Goal: Register for event/course

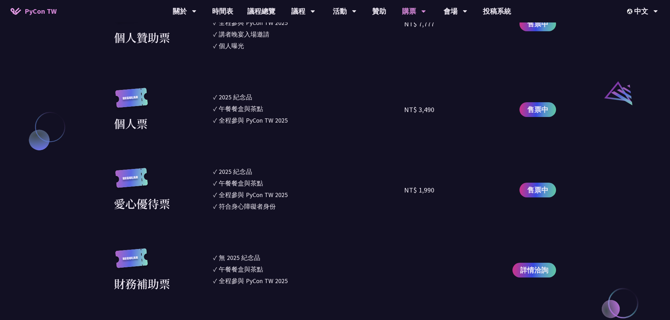
scroll to position [739, 0]
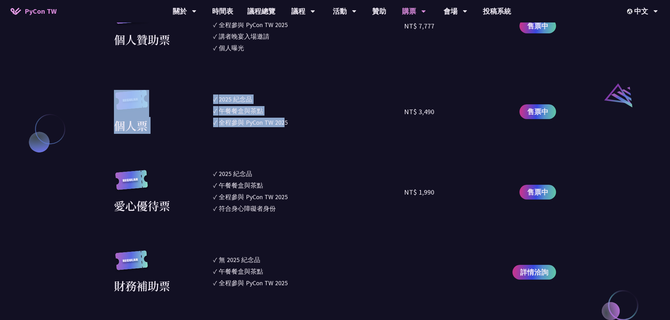
drag, startPoint x: 202, startPoint y: 111, endPoint x: 285, endPoint y: 137, distance: 86.7
click at [285, 137] on section "企業票 ✓ 2025 紀念品 ✓ 午餐餐盒與茶點 ✓ 全程參與 PyCon TW 2025 ✓ 活動結束後一週提供企業報帳發票 NT$ 6,000 售票中 企…" at bounding box center [335, 52] width 442 height 484
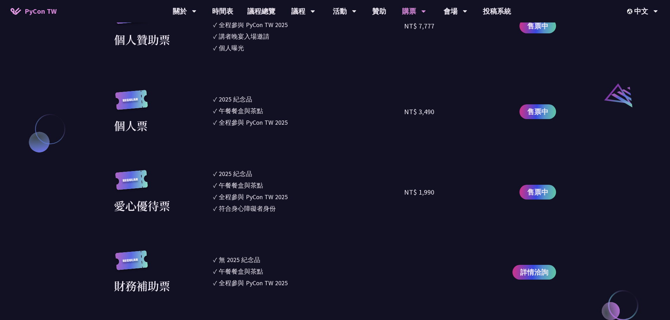
scroll to position [704, 0]
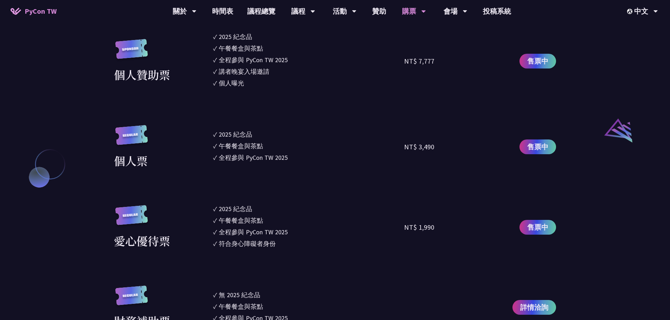
drag, startPoint x: 413, startPoint y: 145, endPoint x: 466, endPoint y: 145, distance: 53.5
click at [466, 145] on div "個人票 ✓ 2025 紀念品 ✓ 午餐餐盒與茶點 ✓ 全程參與 PyCon TW 2025 NT$ 3,490 售票中" at bounding box center [335, 147] width 442 height 44
click at [466, 145] on div "NT$ 3,490" at bounding box center [452, 147] width 96 height 44
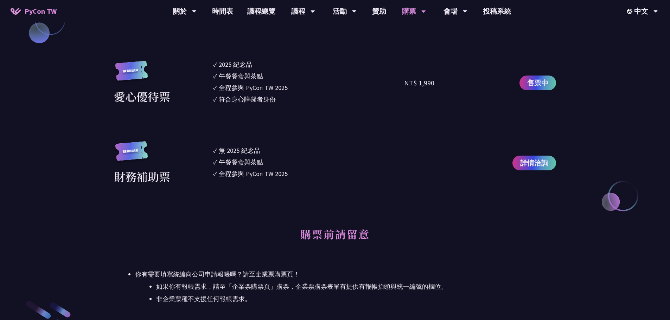
scroll to position [0, 0]
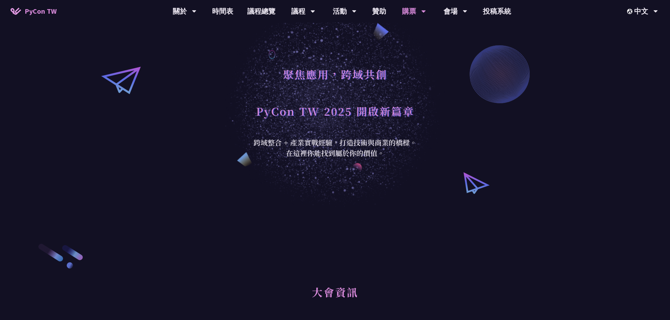
drag, startPoint x: 470, startPoint y: 197, endPoint x: 413, endPoint y: 53, distance: 154.5
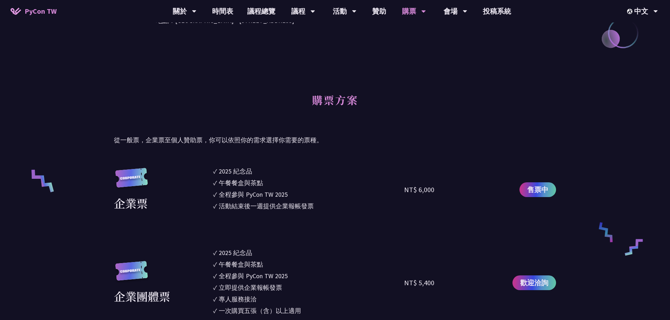
scroll to position [457, 0]
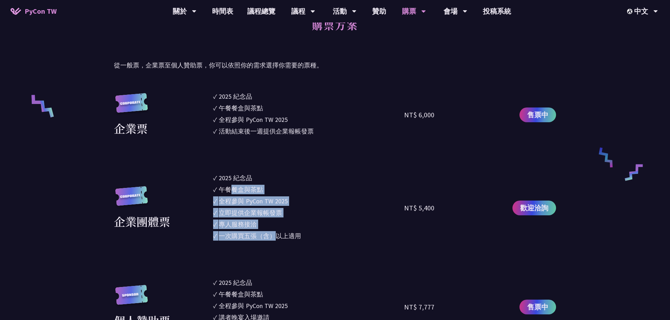
drag, startPoint x: 230, startPoint y: 186, endPoint x: 275, endPoint y: 248, distance: 76.1
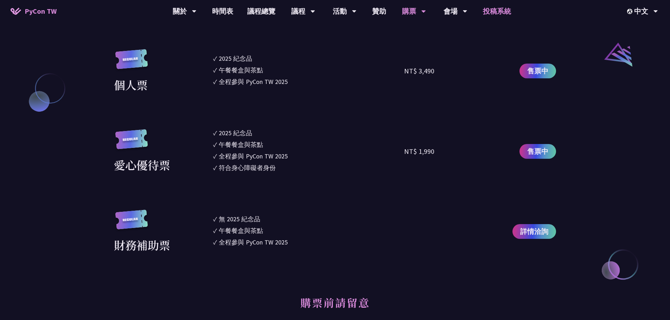
scroll to position [879, 0]
